Goal: Find specific page/section: Find specific page/section

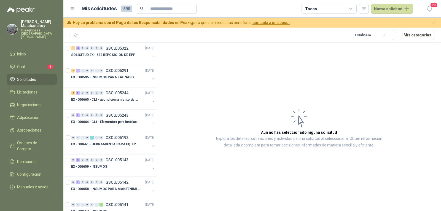
click at [250, 103] on article "Aún no has seleccionado niguna solicitud Explora los detalles, cotizaciones y a…" at bounding box center [299, 128] width 284 height 170
